Goal: Navigation & Orientation: Find specific page/section

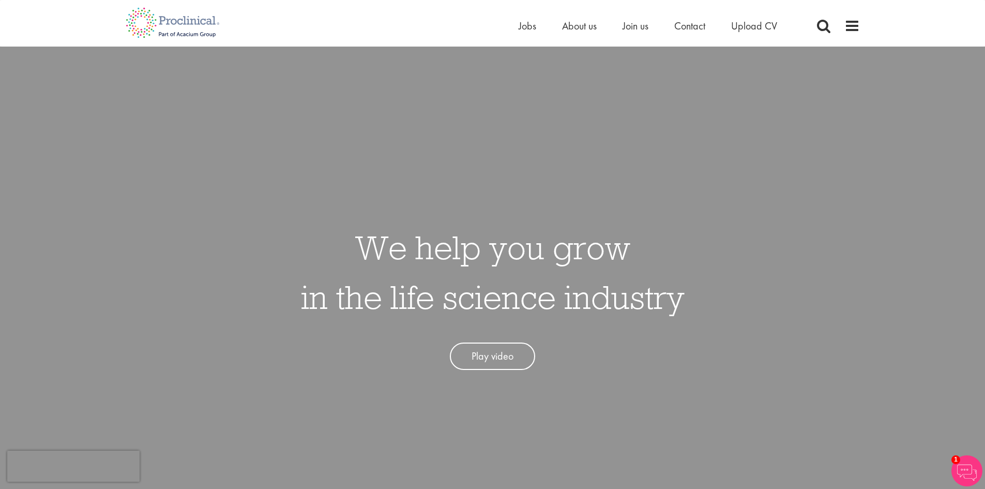
click at [537, 26] on ul "Home Jobs About us Join us Contact Upload CV" at bounding box center [661, 26] width 284 height 16
click at [531, 25] on span "Jobs" at bounding box center [528, 25] width 18 height 13
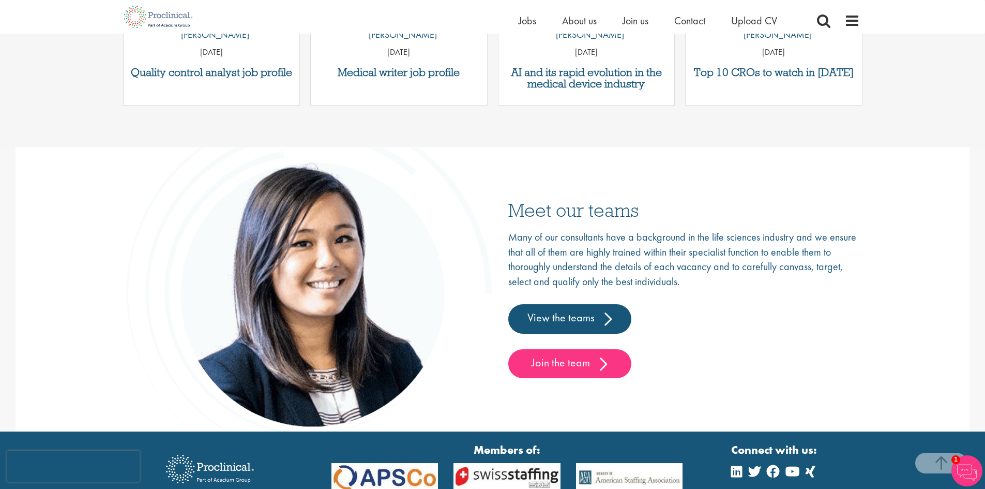
scroll to position [1552, 0]
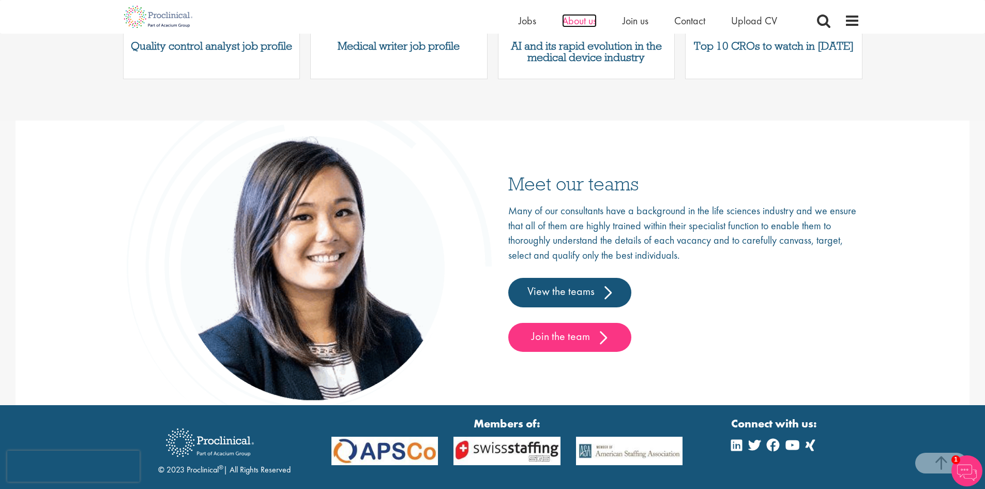
click at [575, 18] on span "About us" at bounding box center [579, 20] width 35 height 13
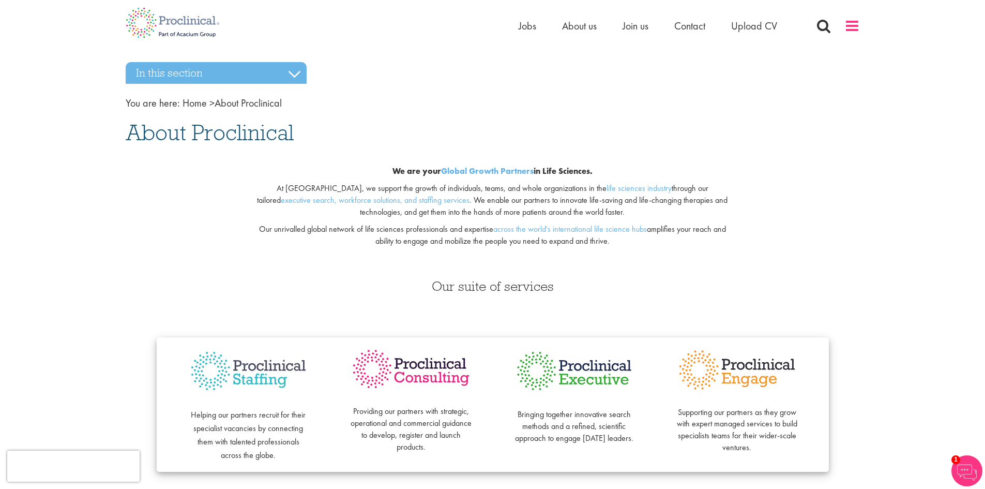
click at [846, 26] on span at bounding box center [853, 26] width 16 height 16
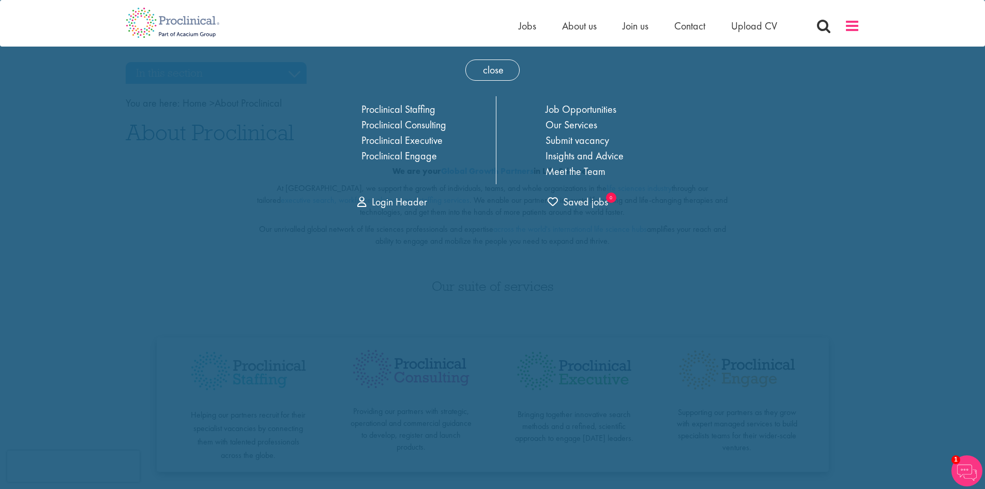
click at [846, 26] on span at bounding box center [853, 26] width 16 height 16
